Goal: Task Accomplishment & Management: Manage account settings

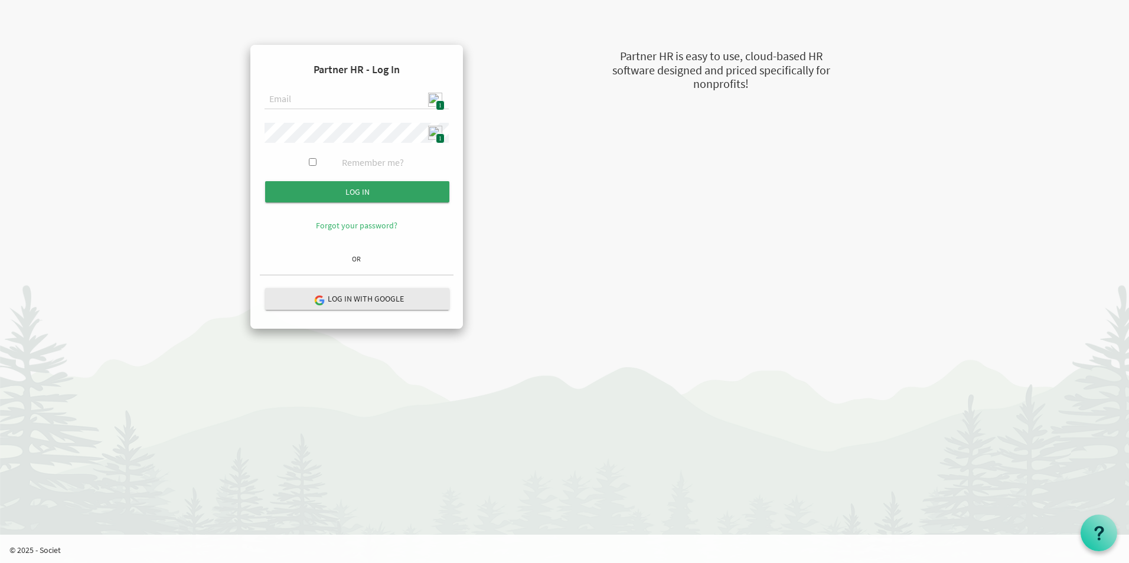
type input "[EMAIL_ADDRESS][DOMAIN_NAME]"
click at [352, 187] on input "Log in" at bounding box center [357, 191] width 184 height 21
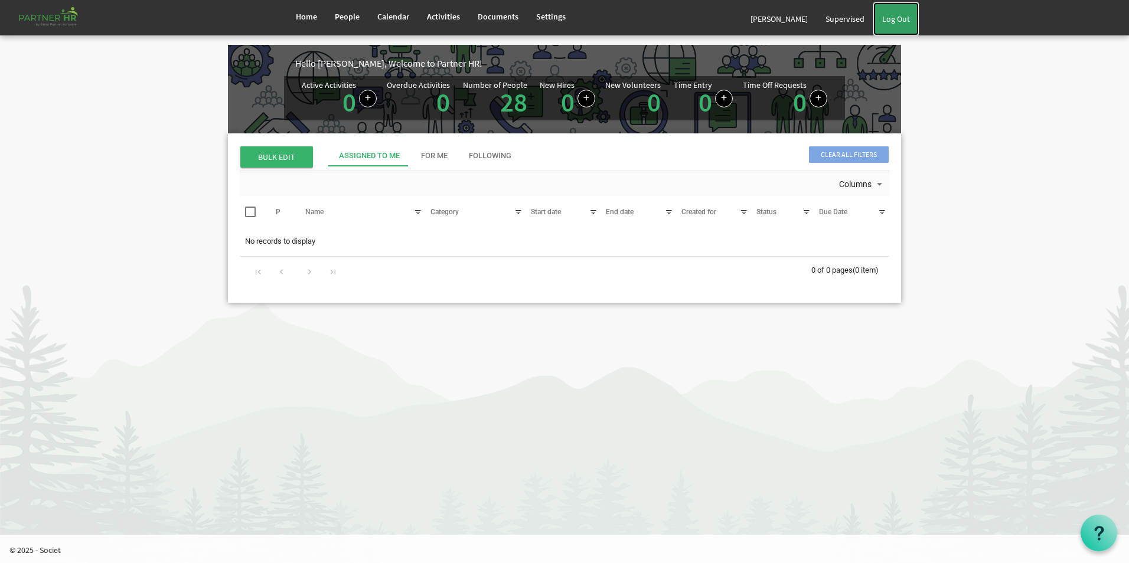
click at [911, 24] on link "Log Out" at bounding box center [895, 18] width 45 height 33
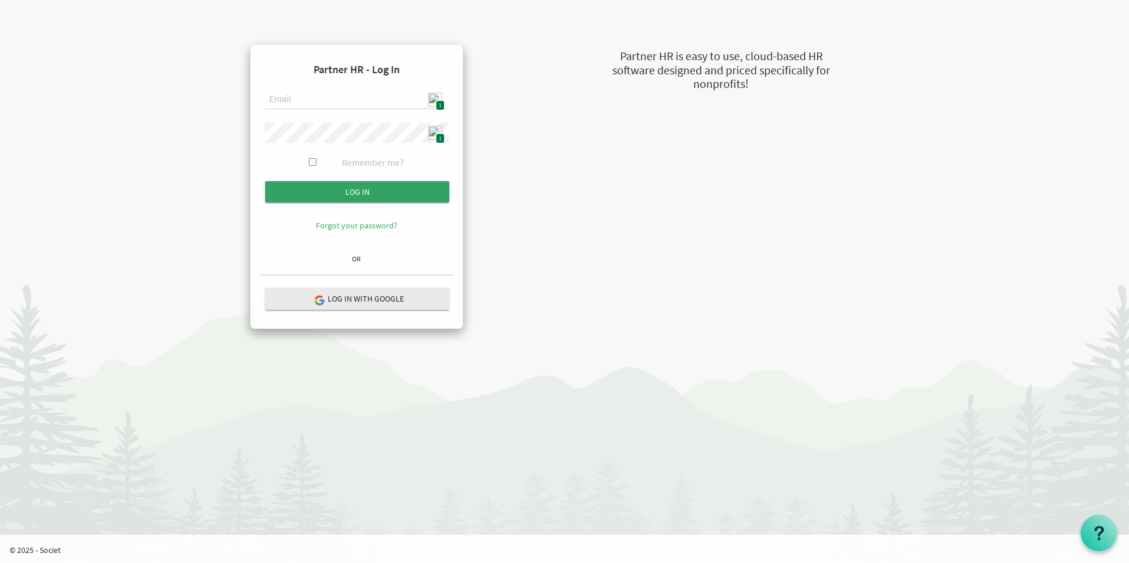
type input "admin@stepind.org"
click at [374, 191] on input "Log in" at bounding box center [357, 191] width 184 height 21
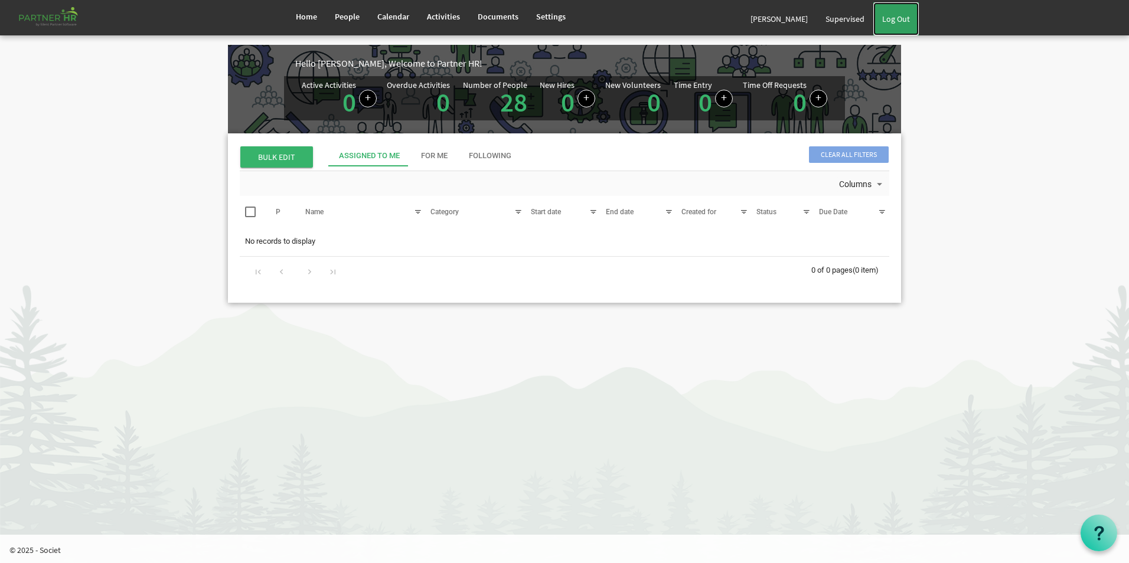
click at [905, 20] on link "Log Out" at bounding box center [895, 18] width 45 height 33
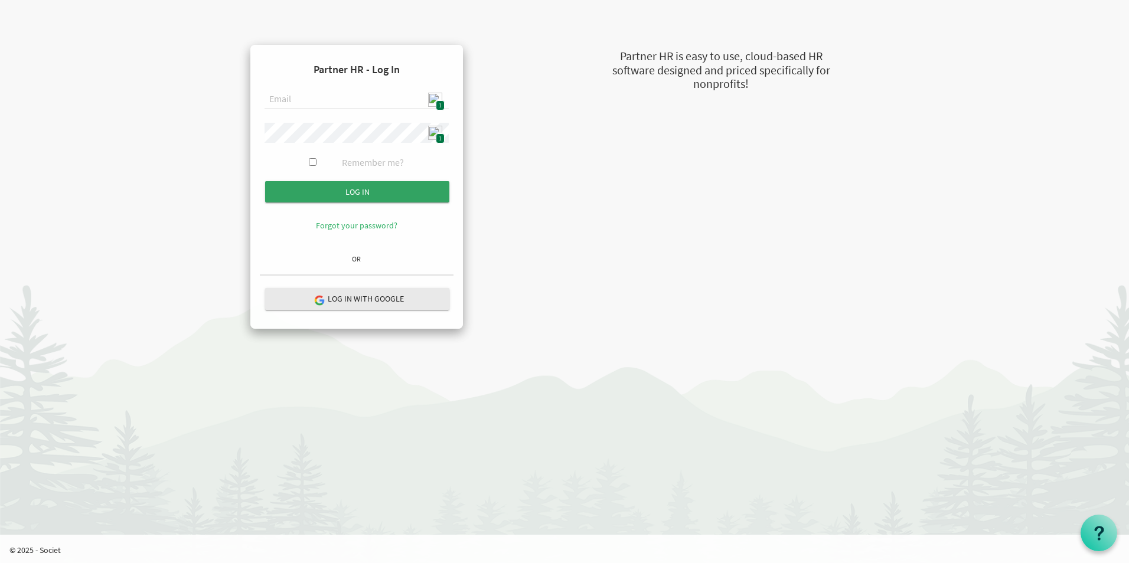
type input "[EMAIL_ADDRESS][DOMAIN_NAME]"
click at [368, 194] on input "submit" at bounding box center [357, 191] width 184 height 21
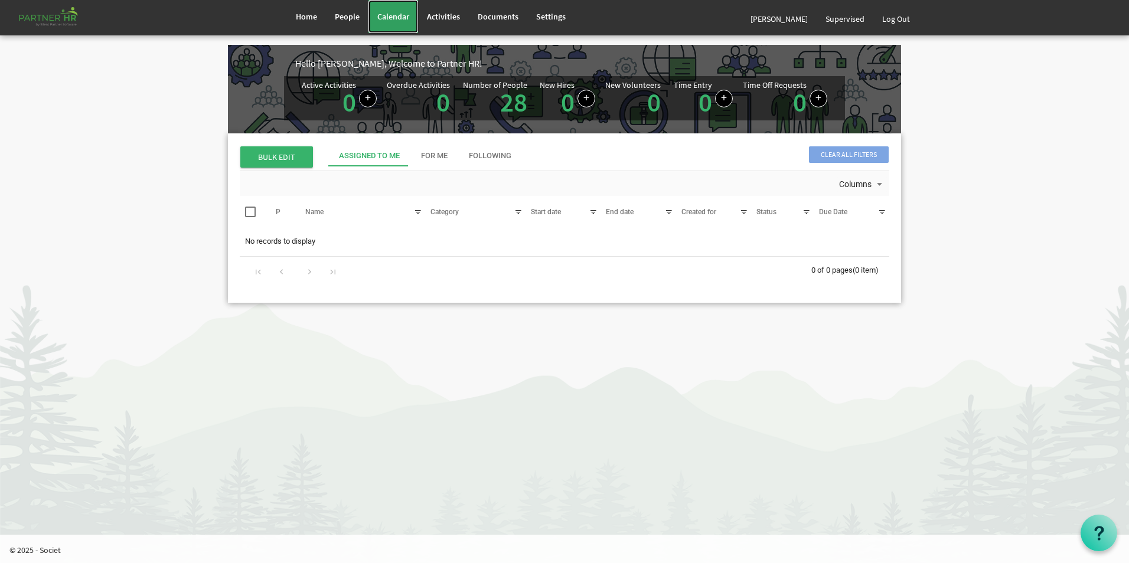
click at [406, 25] on link "Calendar" at bounding box center [393, 16] width 50 height 33
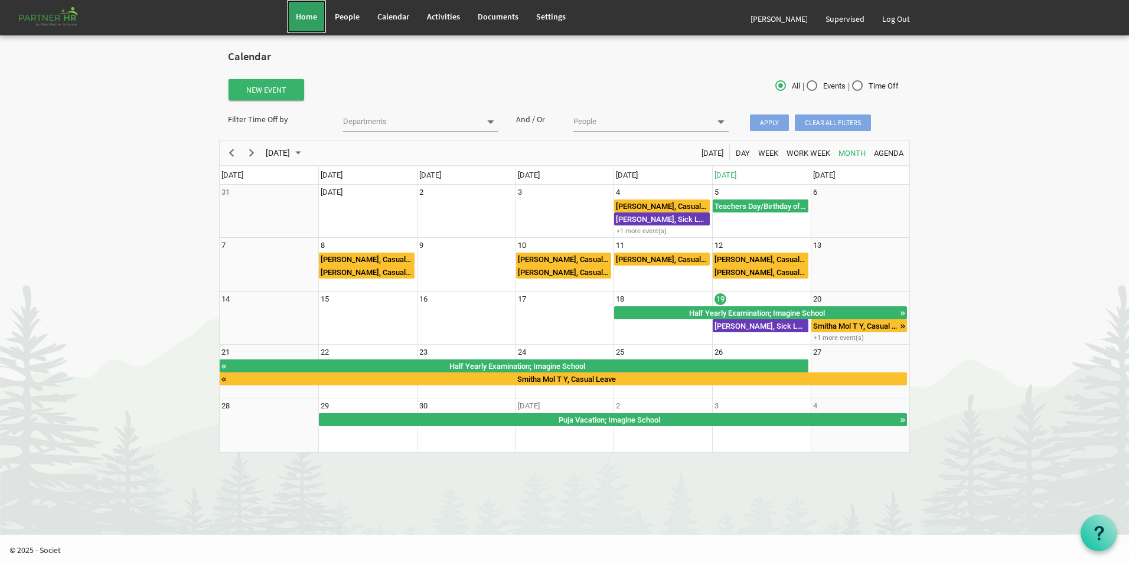
click at [296, 21] on span "Home" at bounding box center [306, 16] width 21 height 11
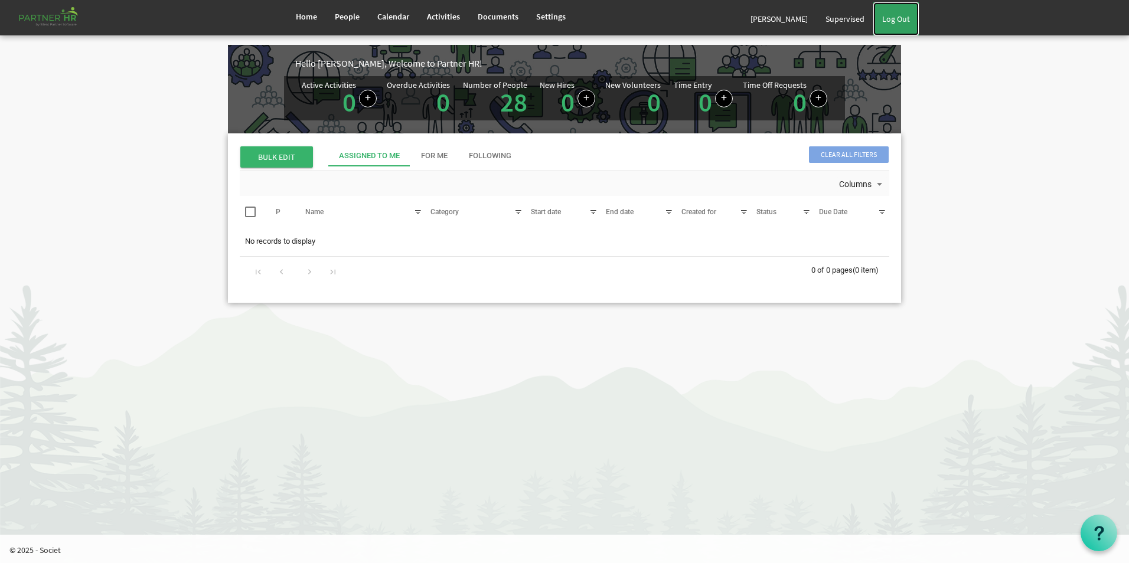
click at [897, 30] on link "Log Out" at bounding box center [895, 18] width 45 height 33
